Goal: Navigation & Orientation: Find specific page/section

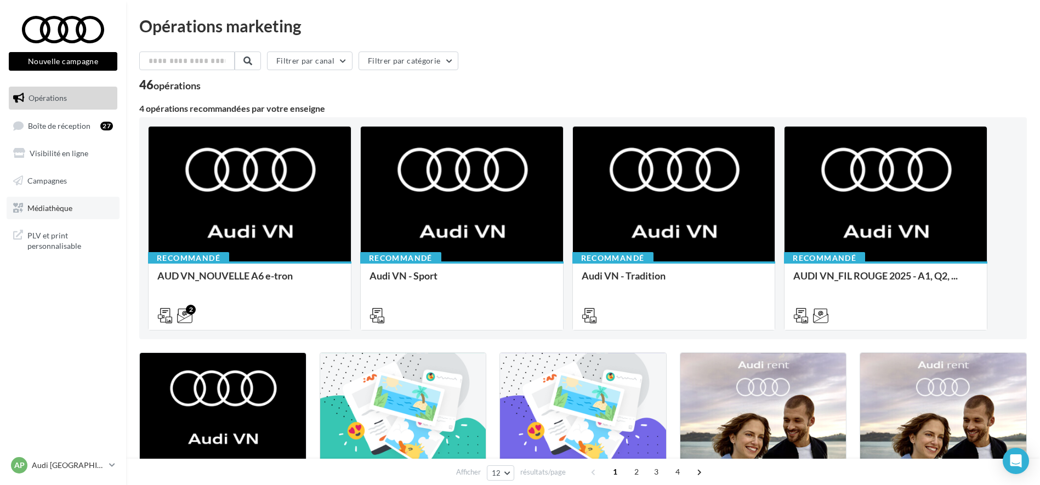
click at [38, 207] on span "Médiathèque" at bounding box center [49, 207] width 45 height 9
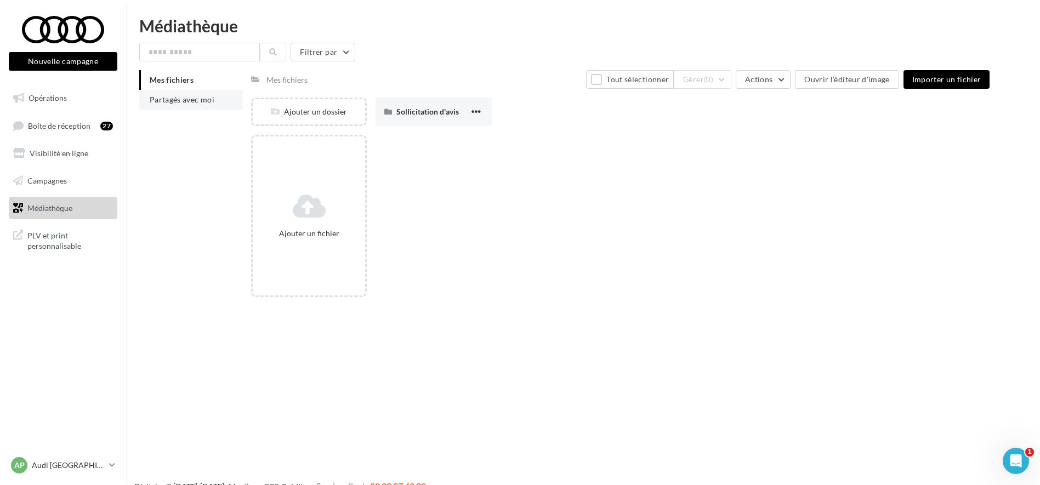
click at [190, 97] on span "Partagés avec moi" at bounding box center [182, 99] width 65 height 9
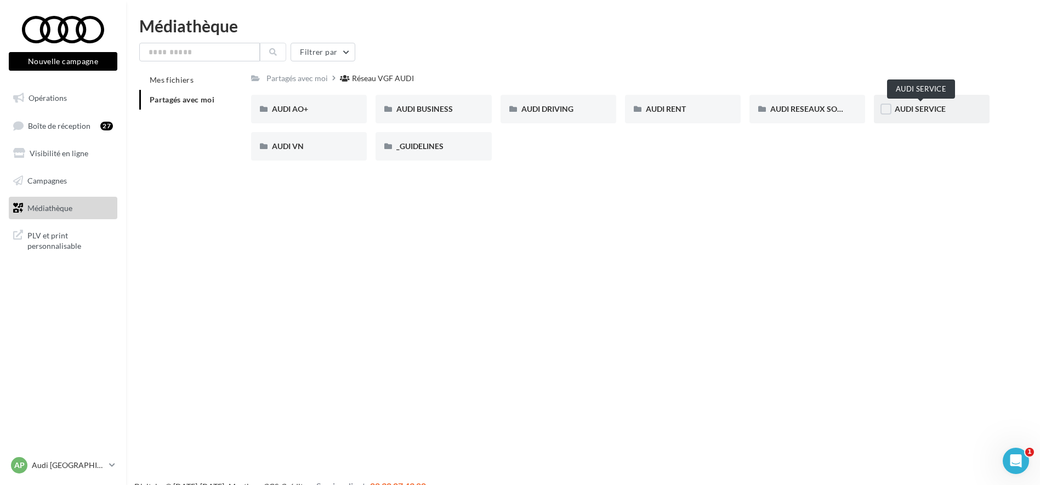
click at [919, 113] on span "AUDI SERVICE" at bounding box center [920, 108] width 51 height 9
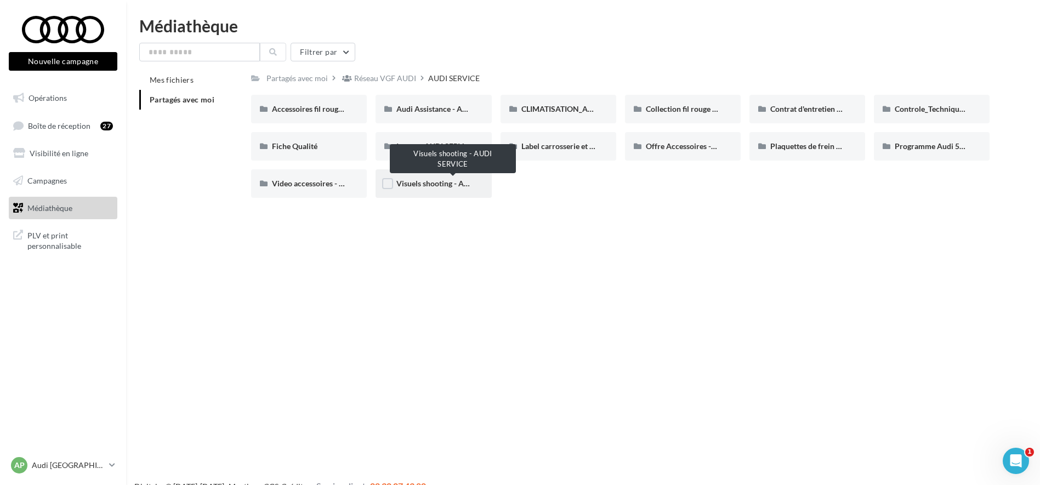
click at [423, 186] on span "Visuels shooting - AUDI SERVICE" at bounding box center [453, 183] width 113 height 9
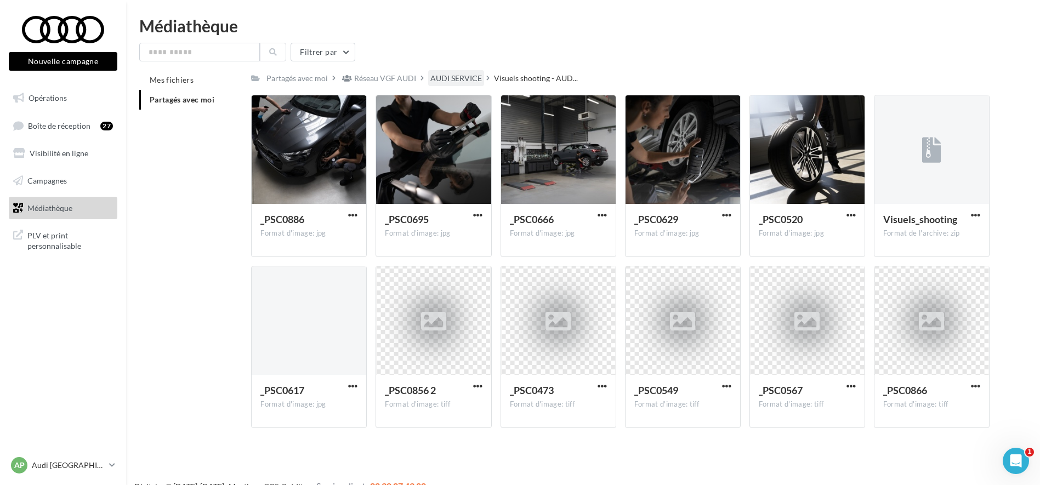
click at [444, 83] on div "AUDI SERVICE" at bounding box center [457, 78] width 52 height 11
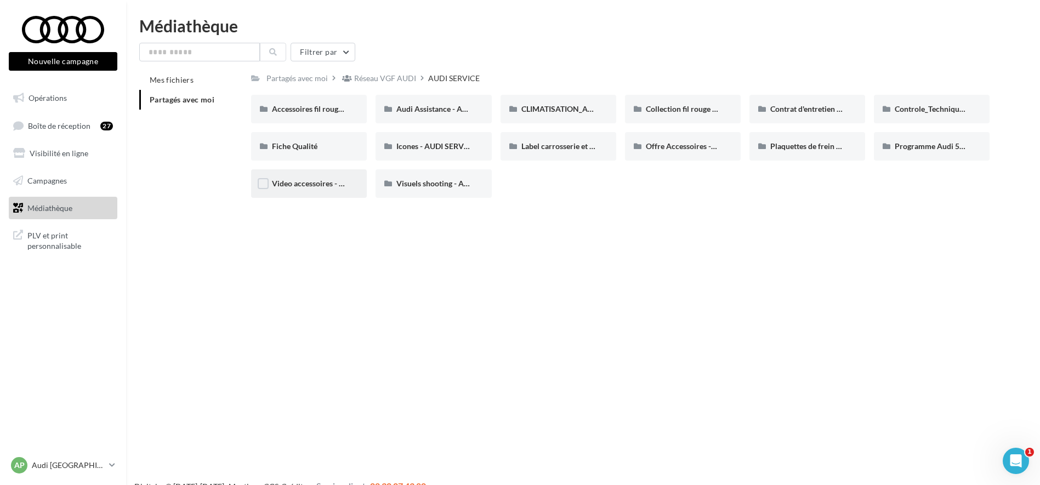
click at [298, 190] on div "Video accessoires - AUDI SERVICE" at bounding box center [309, 183] width 116 height 29
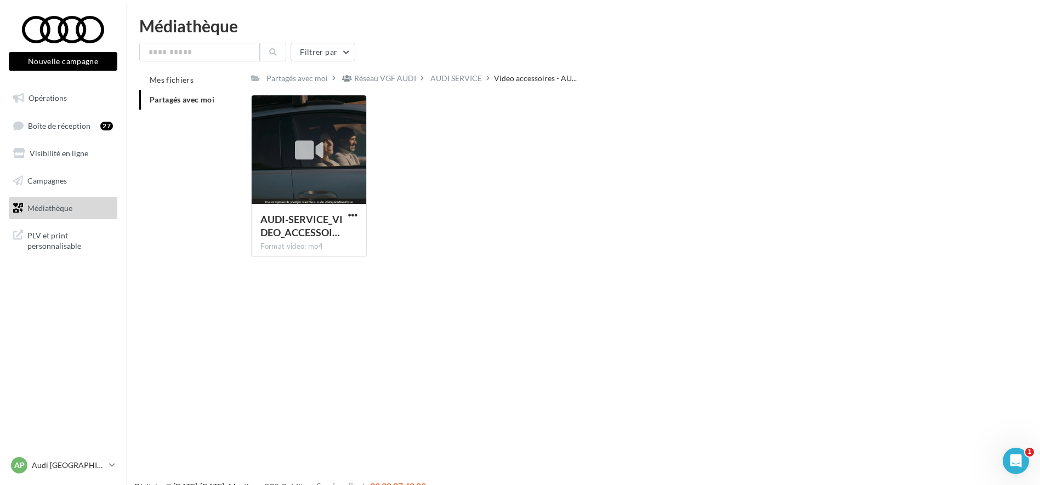
click at [449, 79] on div "AUDI SERVICE" at bounding box center [457, 78] width 52 height 11
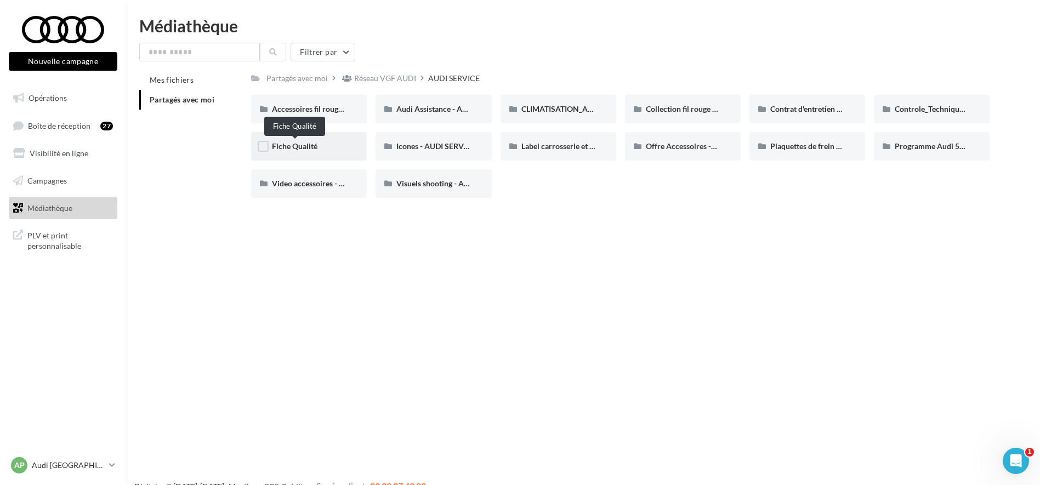
click at [285, 146] on span "Fiche Qualité" at bounding box center [295, 145] width 46 height 9
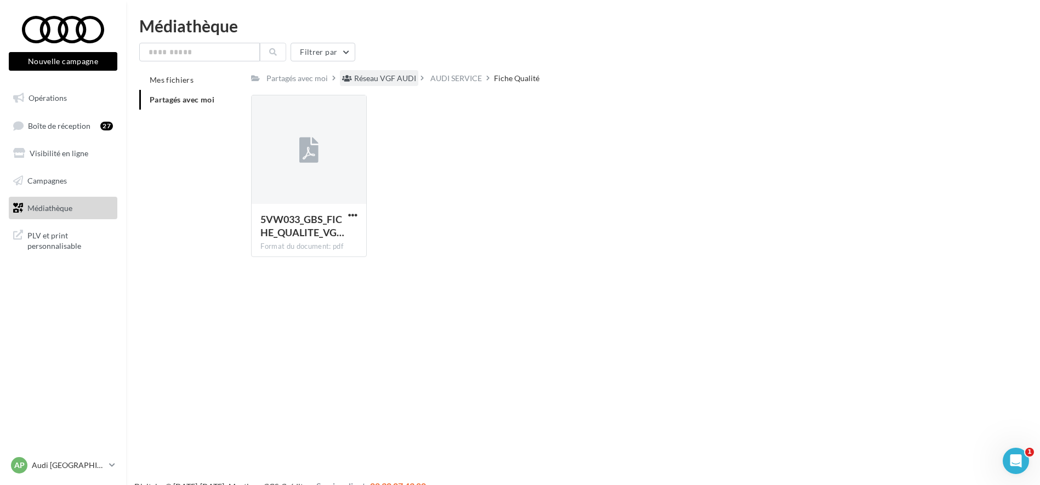
click at [383, 75] on div "Réseau VGF AUDI" at bounding box center [385, 78] width 62 height 11
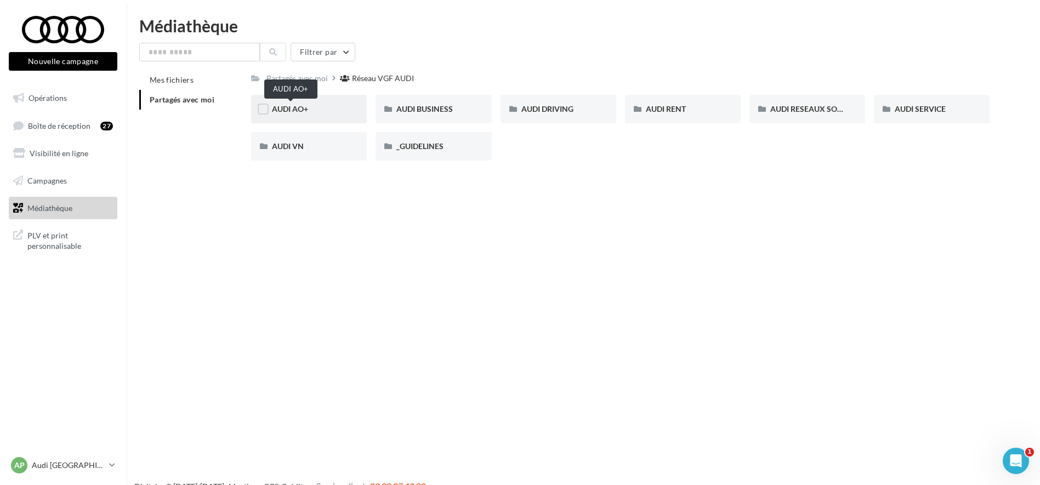
click at [286, 105] on span "AUDI AO+" at bounding box center [290, 108] width 36 height 9
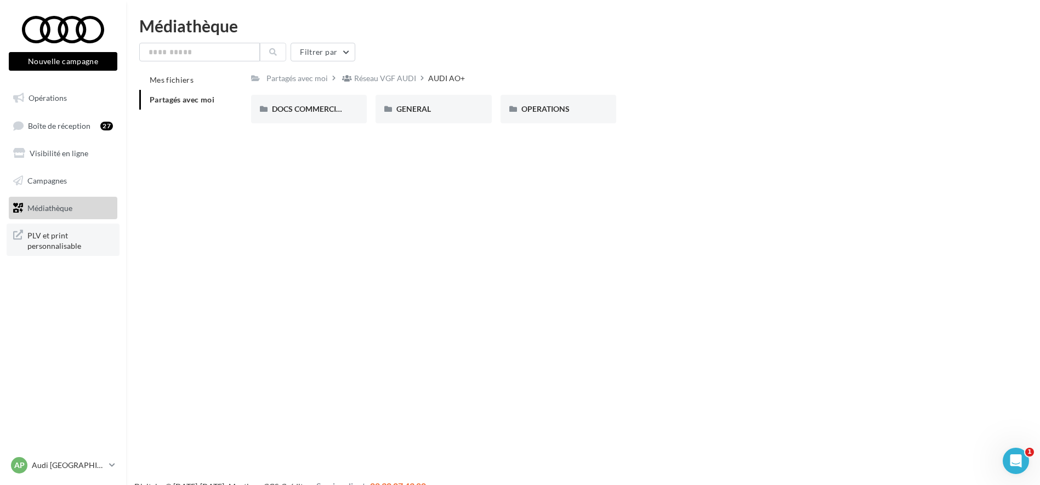
click at [44, 246] on span "PLV et print personnalisable" at bounding box center [70, 240] width 86 height 24
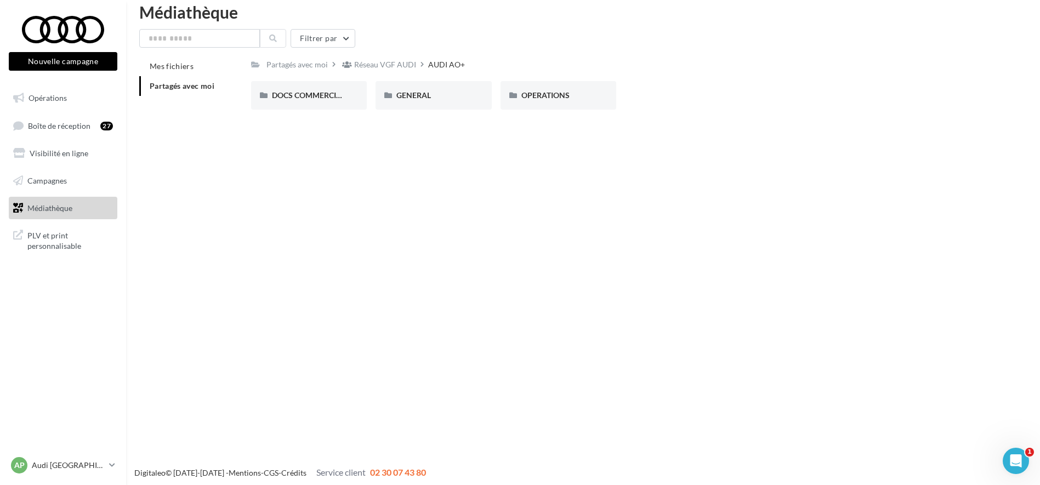
scroll to position [18, 0]
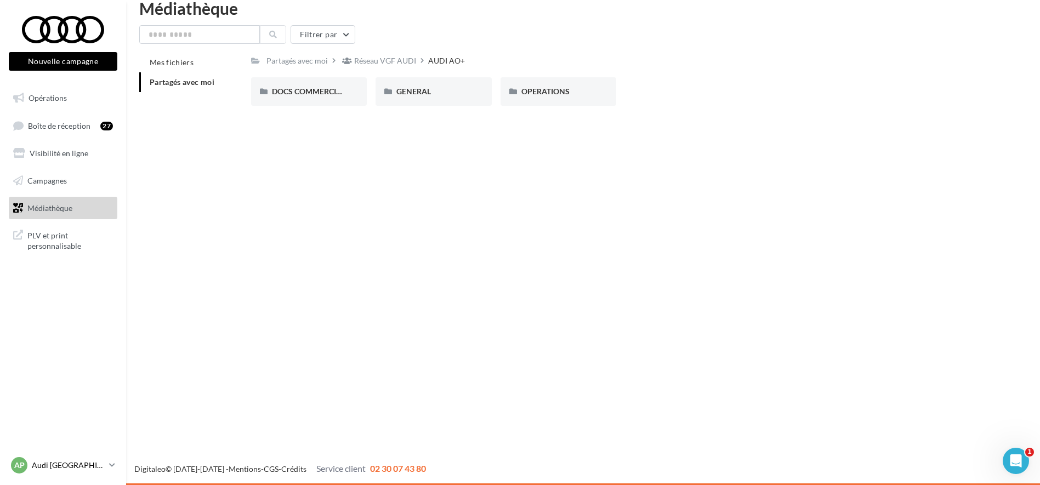
click at [81, 462] on p "Audi [GEOGRAPHIC_DATA] 16" at bounding box center [68, 465] width 73 height 11
